Goal: Check status: Check status

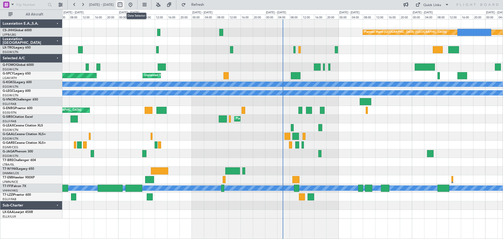
click at [124, 6] on button at bounding box center [120, 5] width 8 height 8
select select "9"
select select "2025"
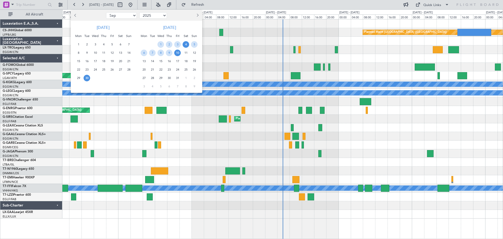
click at [183, 45] on span "4" at bounding box center [186, 44] width 7 height 7
click at [192, 52] on span "12" at bounding box center [194, 53] width 7 height 7
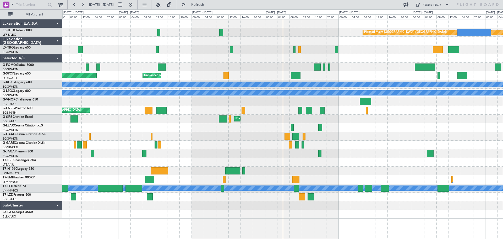
select select "10"
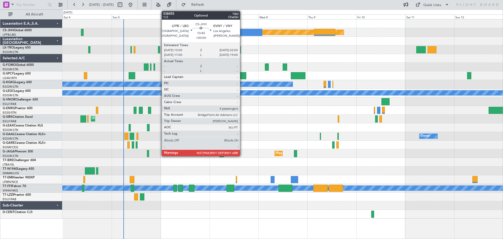
click at [242, 31] on div at bounding box center [251, 32] width 23 height 7
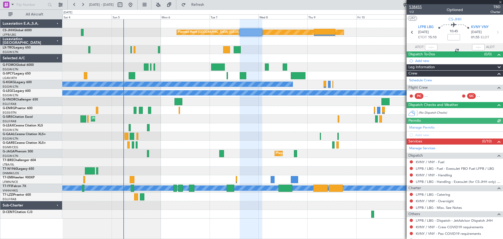
click at [416, 7] on span "538455" at bounding box center [415, 7] width 13 height 6
click at [501, 2] on span at bounding box center [500, 2] width 5 height 5
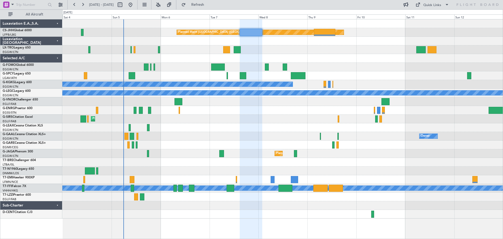
type input "0"
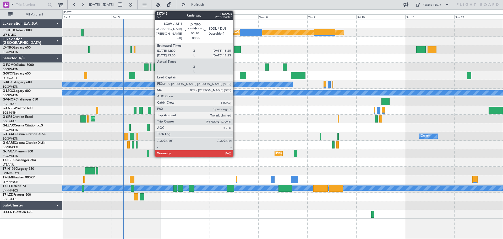
click at [236, 49] on div at bounding box center [237, 49] width 7 height 7
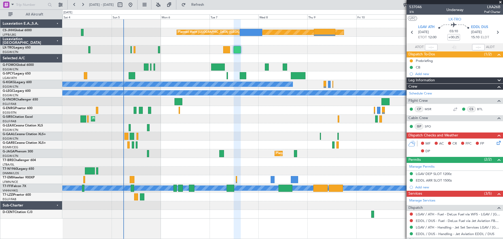
click at [500, 2] on span at bounding box center [500, 2] width 5 height 5
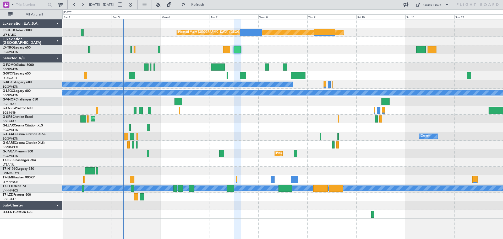
type input "0"
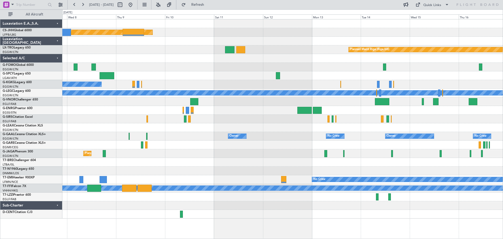
click at [230, 65] on div at bounding box center [282, 67] width 440 height 9
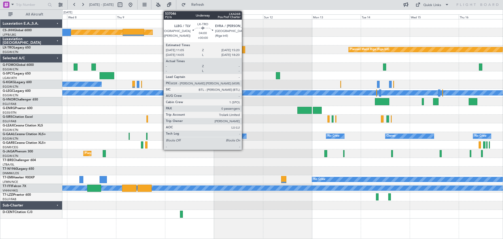
click at [244, 51] on div at bounding box center [240, 49] width 9 height 7
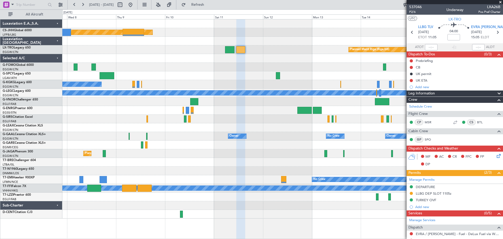
click at [499, 2] on span at bounding box center [500, 2] width 5 height 5
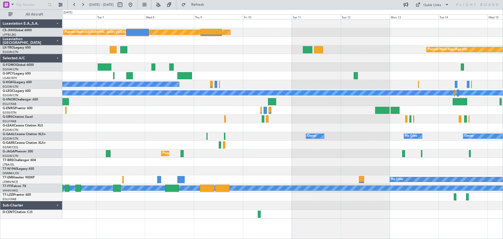
click at [302, 63] on div "Planned Maint [GEOGRAPHIC_DATA] ([GEOGRAPHIC_DATA]) Planned Maint [GEOGRAPHIC_D…" at bounding box center [282, 118] width 440 height 199
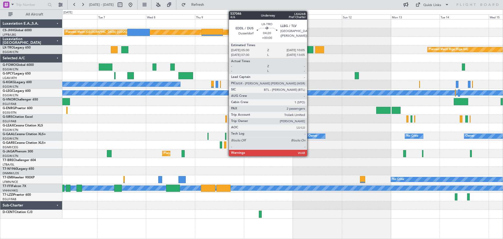
click at [309, 51] on div at bounding box center [308, 49] width 9 height 7
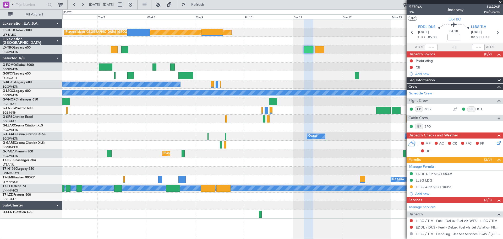
click at [500, 2] on span at bounding box center [500, 2] width 5 height 5
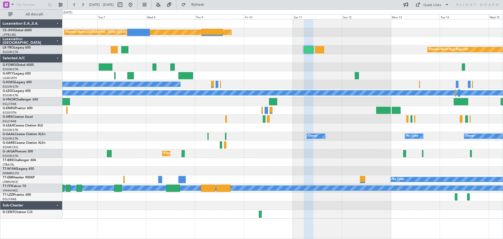
type input "0"
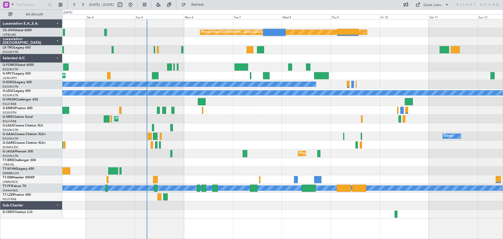
click at [364, 63] on div "Planned Maint [GEOGRAPHIC_DATA] ([GEOGRAPHIC_DATA]) Planned Maint [GEOGRAPHIC_D…" at bounding box center [282, 118] width 440 height 199
